Goal: Entertainment & Leisure: Consume media (video, audio)

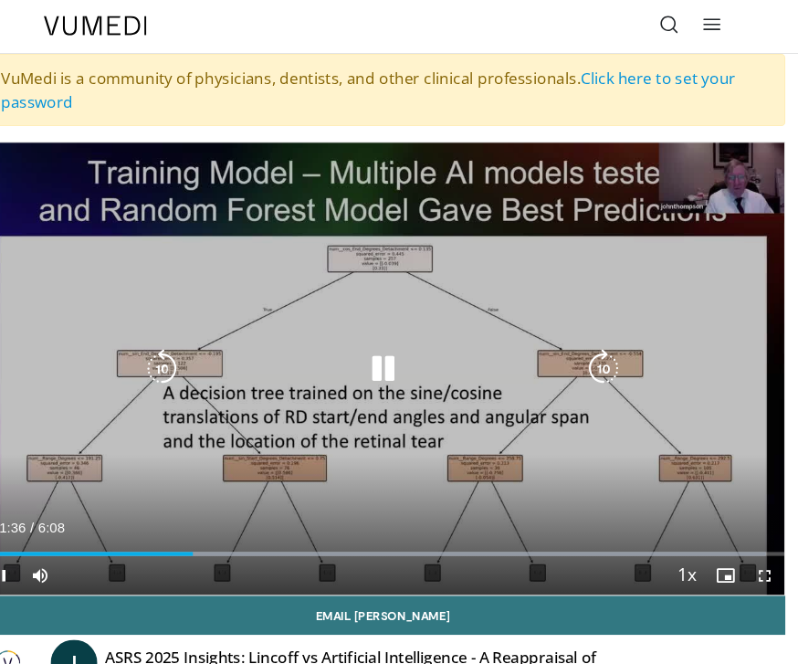
scroll to position [5, 0]
